Goal: Task Accomplishment & Management: Complete application form

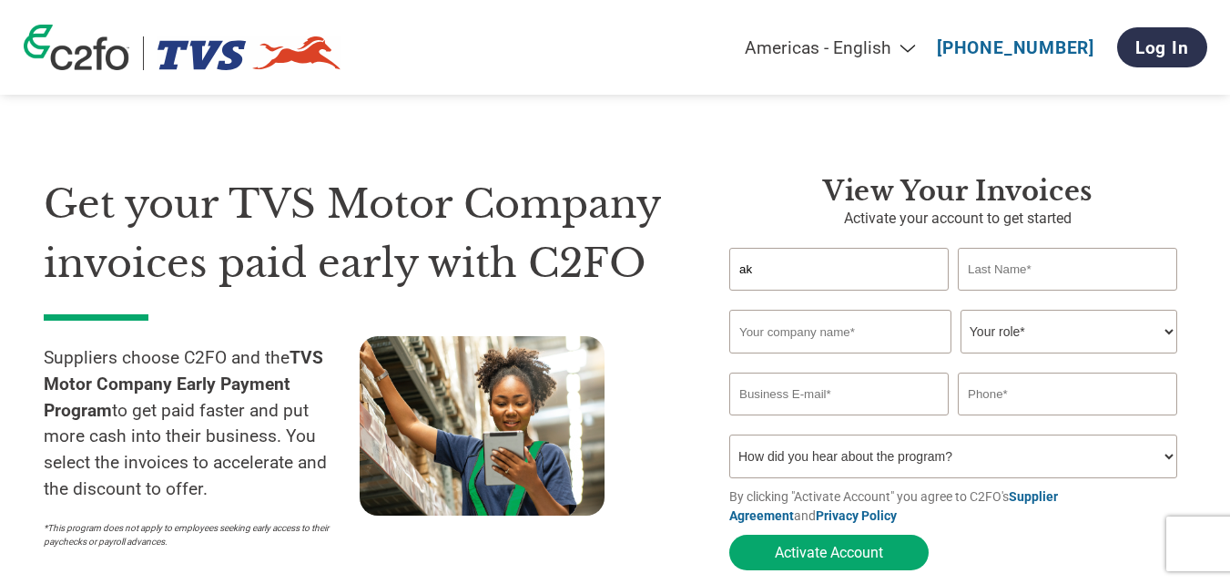
type input "a"
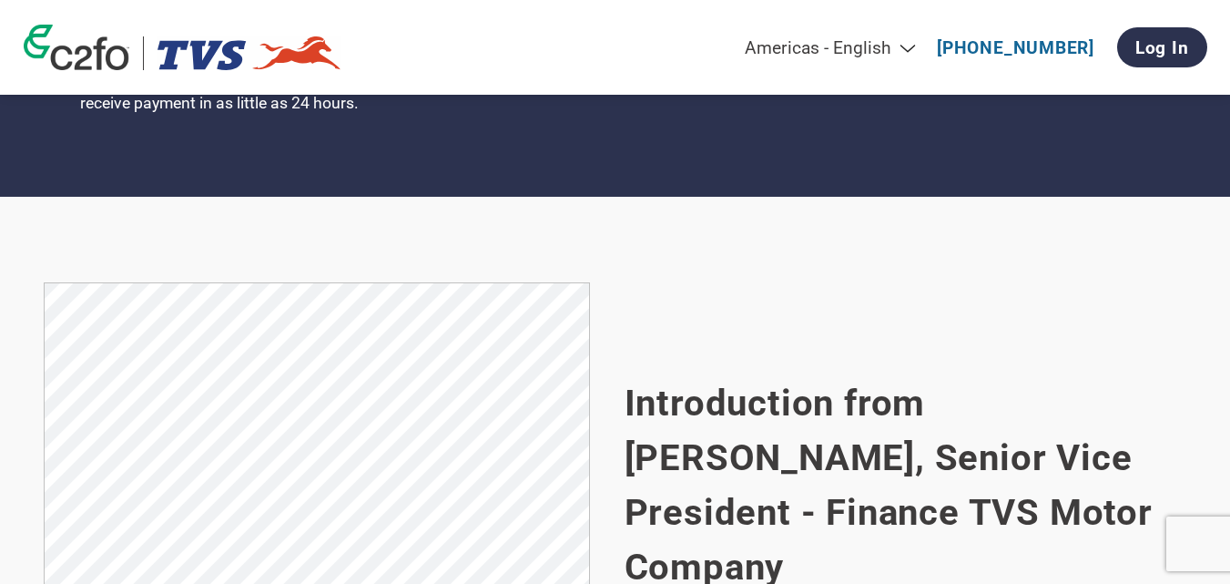
scroll to position [910, 0]
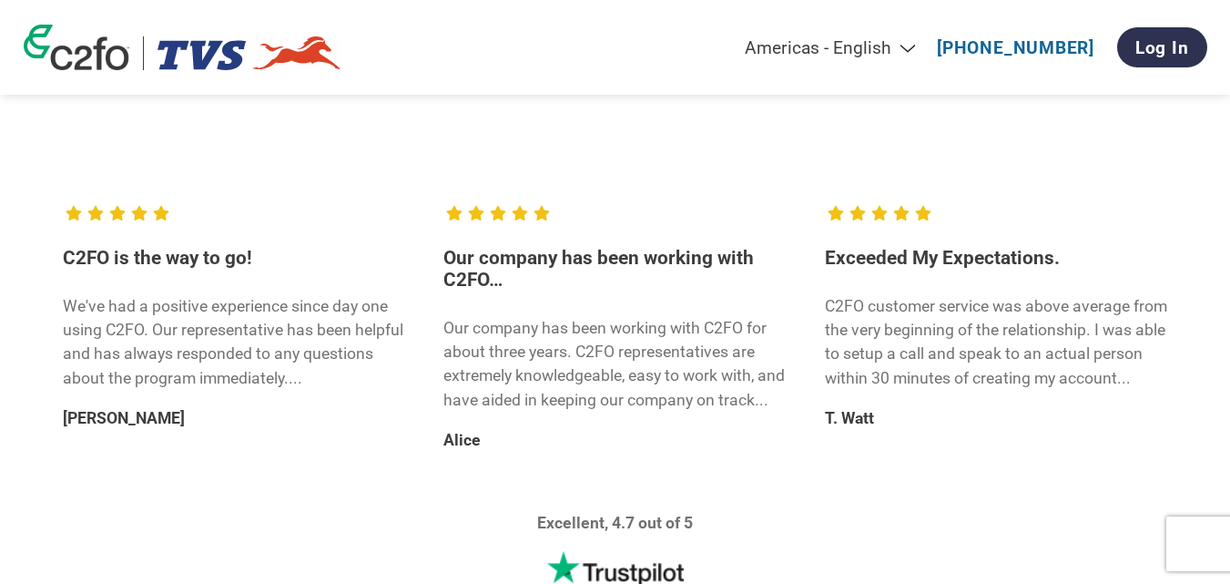
scroll to position [2731, 0]
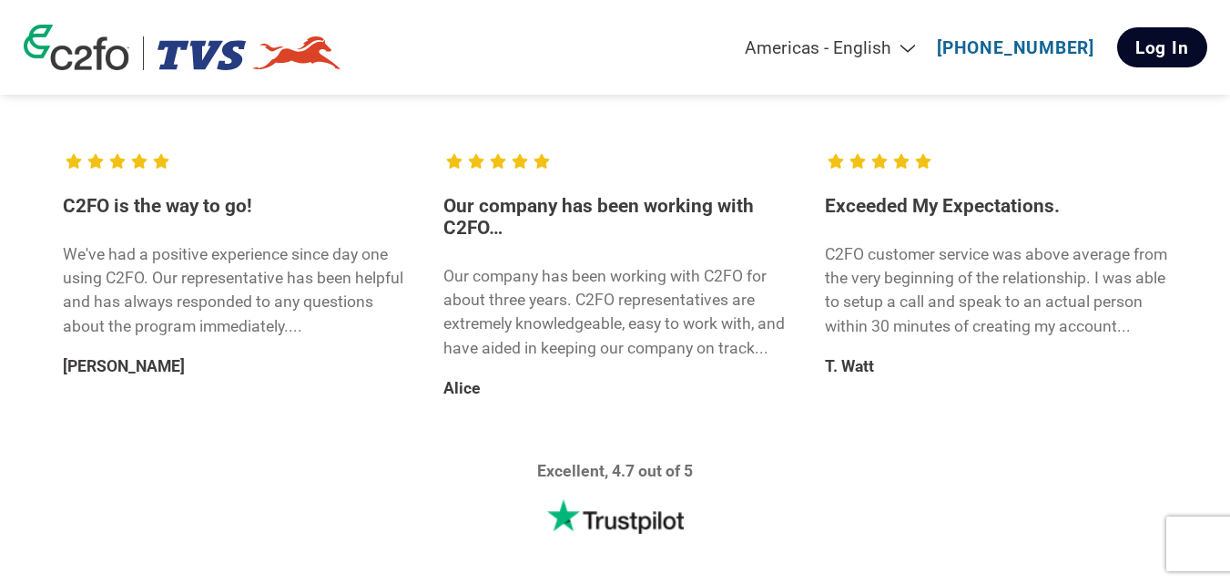
click at [1149, 46] on link "Log In" at bounding box center [1162, 47] width 90 height 40
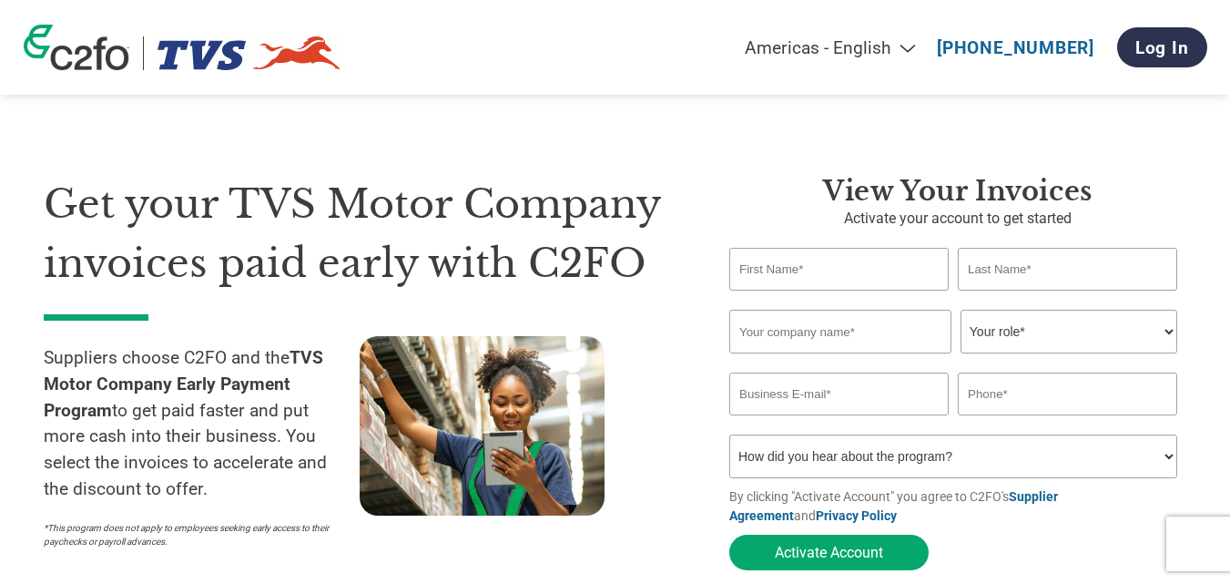
click at [1014, 340] on select "Your role* CFO Controller Credit Manager Finance Director Treasurer CEO Preside…" at bounding box center [1069, 332] width 217 height 44
click at [397, 251] on h1 "Get your TVS Motor Company invoices paid early with C2FO" at bounding box center [359, 233] width 631 height 117
click at [869, 390] on input "email" at bounding box center [838, 393] width 219 height 43
click at [882, 362] on div "Invalid company name or company name is too long" at bounding box center [953, 360] width 448 height 10
click at [887, 342] on input "text" at bounding box center [840, 332] width 222 height 44
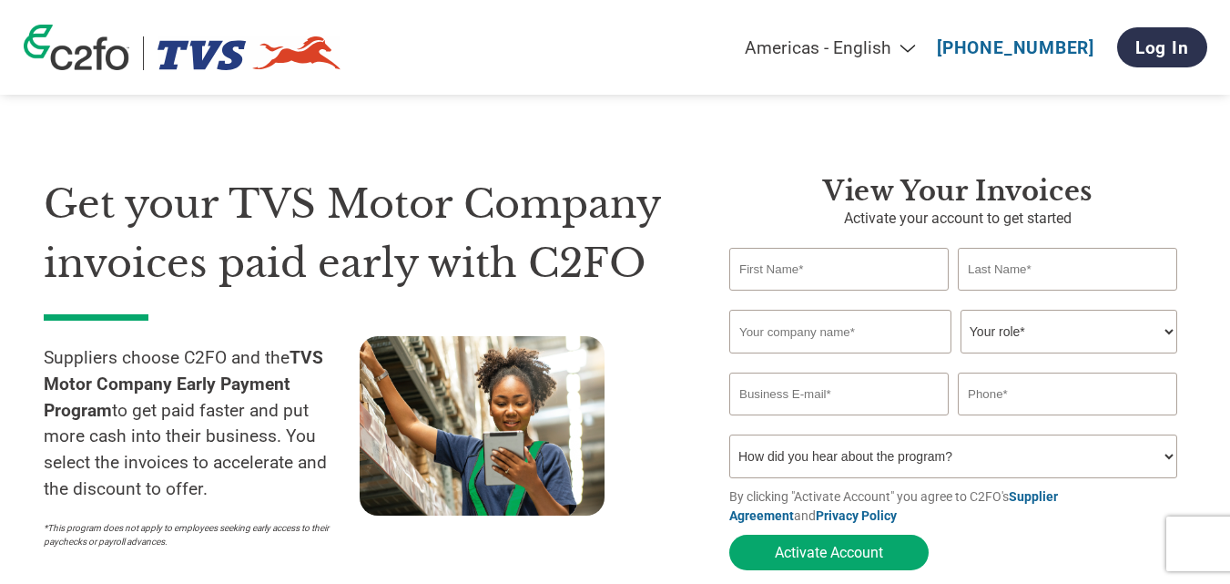
click at [849, 415] on input "email" at bounding box center [838, 393] width 219 height 43
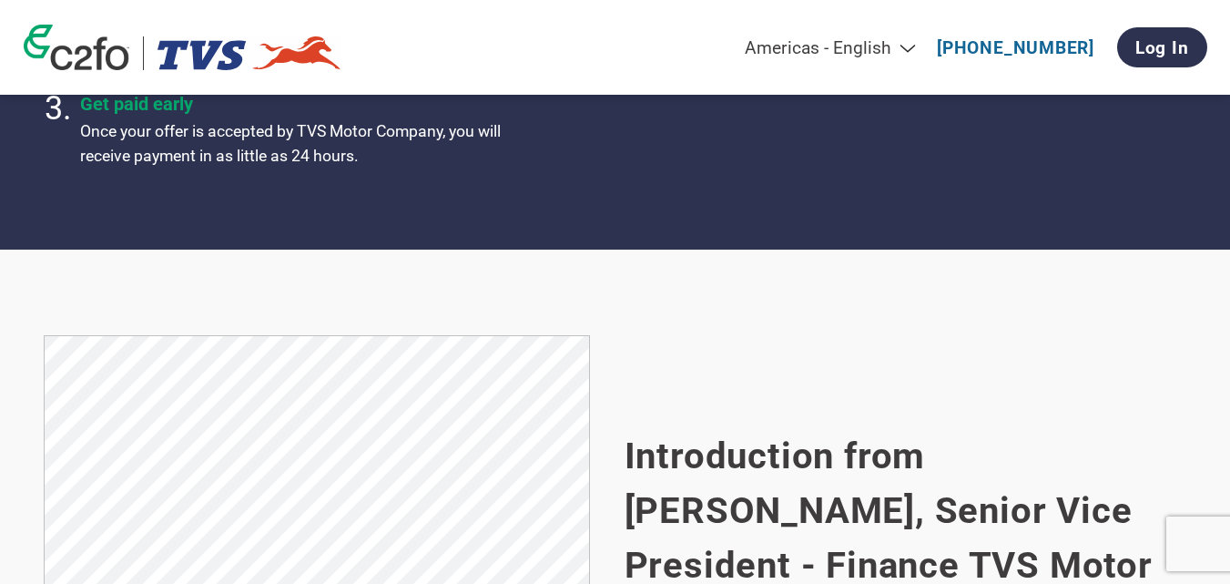
scroll to position [910, 0]
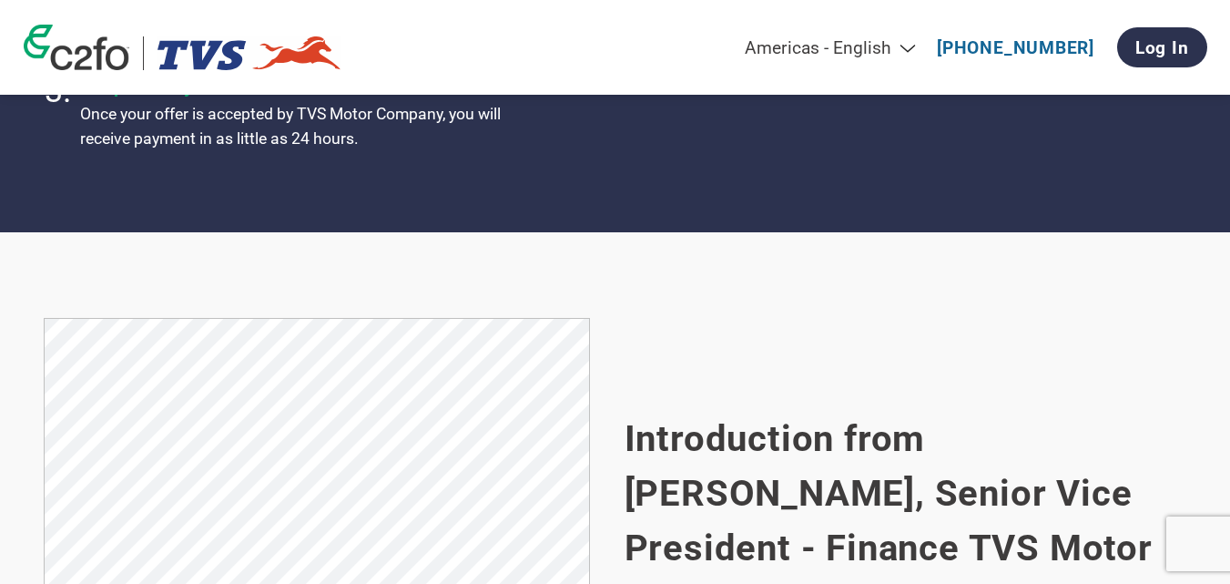
click at [900, 51] on select "Americas - English Américas - Español [GEOGRAPHIC_DATA] - Português [GEOGRAPHIC…" at bounding box center [716, 47] width 422 height 21
click at [1088, 362] on div "Introduction from [PERSON_NAME], Senior Vice President - Finance TVS Motor Comp…" at bounding box center [906, 547] width 562 height 459
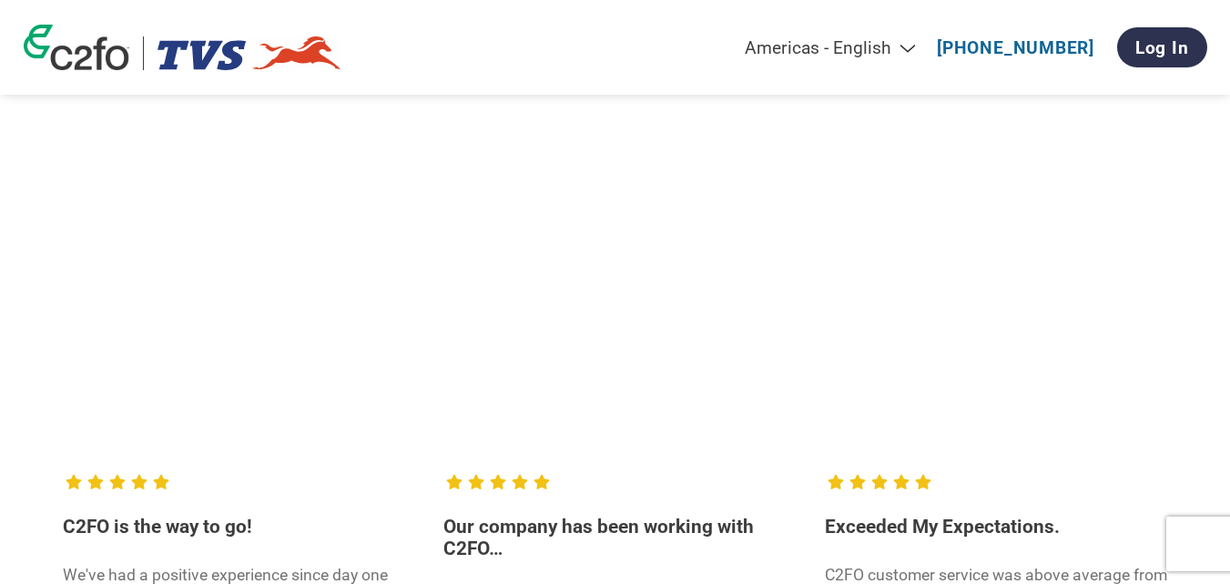
scroll to position [2428, 0]
